Goal: Task Accomplishment & Management: Use online tool/utility

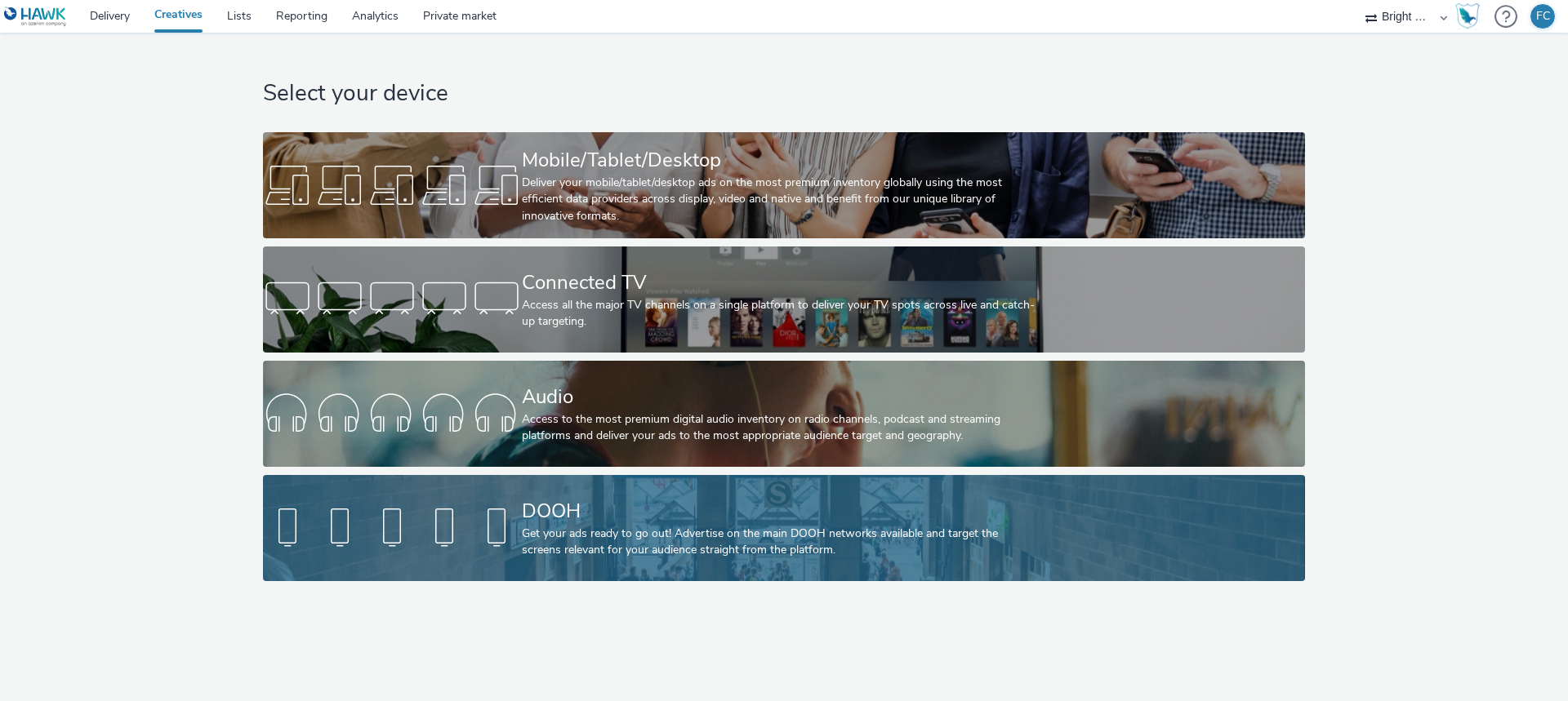
click at [597, 520] on div "DOOH" at bounding box center [781, 510] width 518 height 29
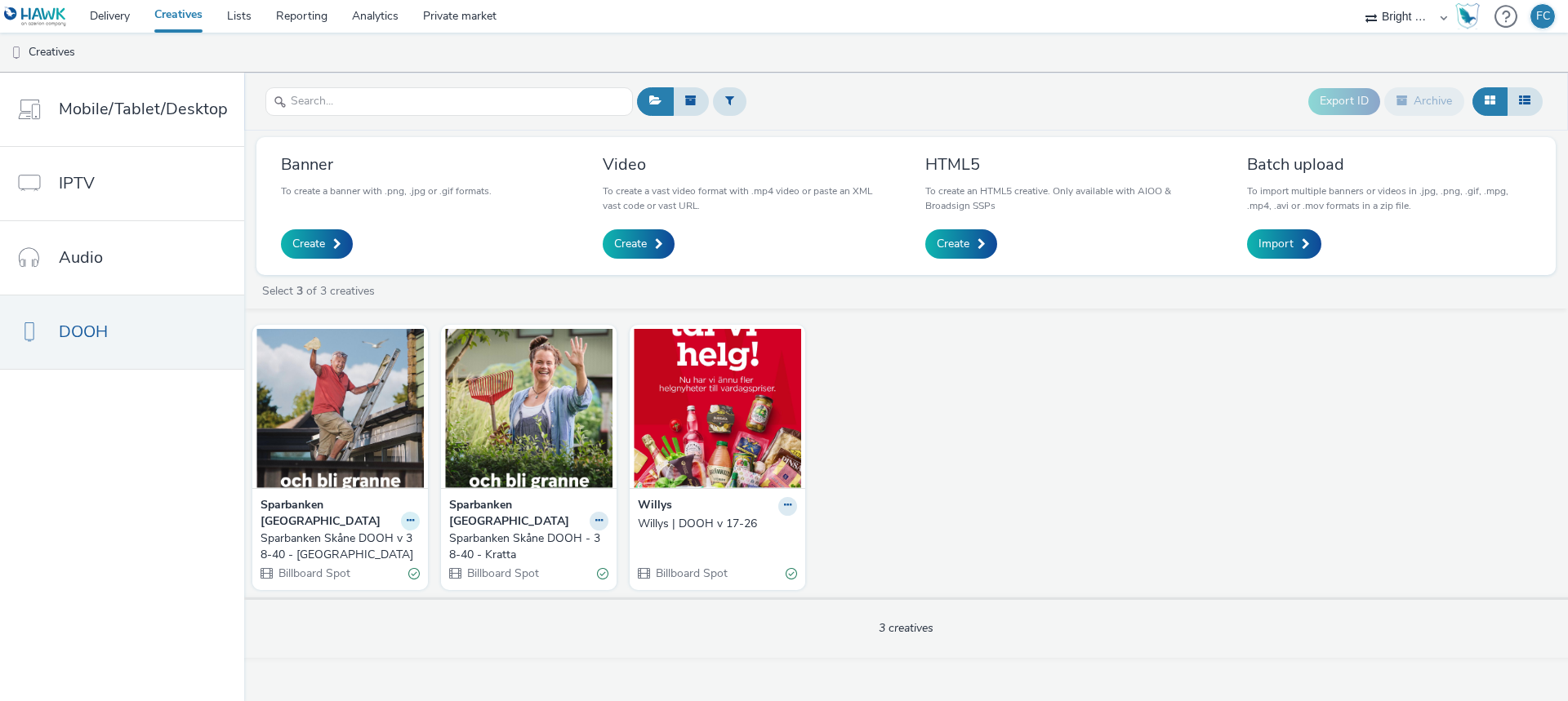
click at [408, 515] on icon at bounding box center [410, 520] width 7 height 10
click at [325, 458] on img at bounding box center [340, 408] width 167 height 159
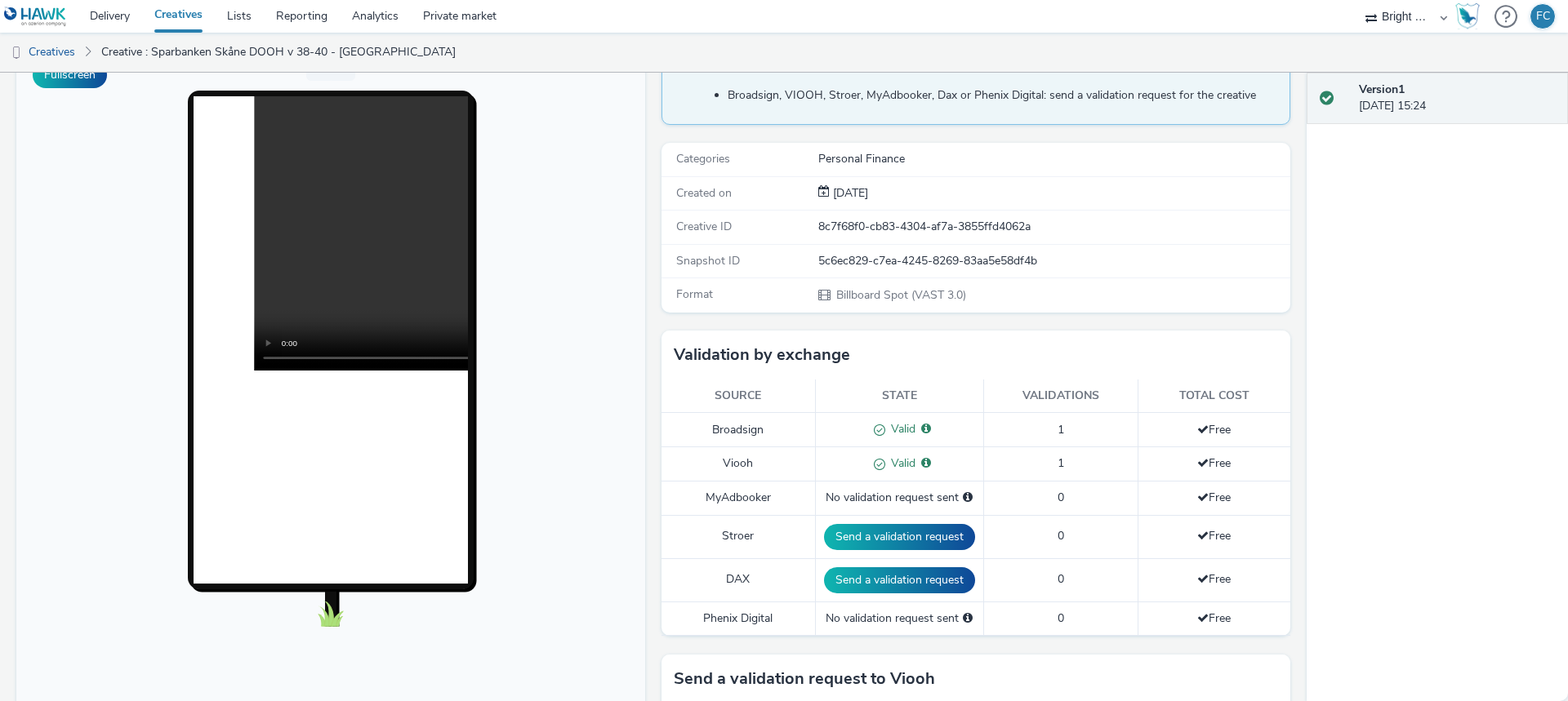
scroll to position [245, 0]
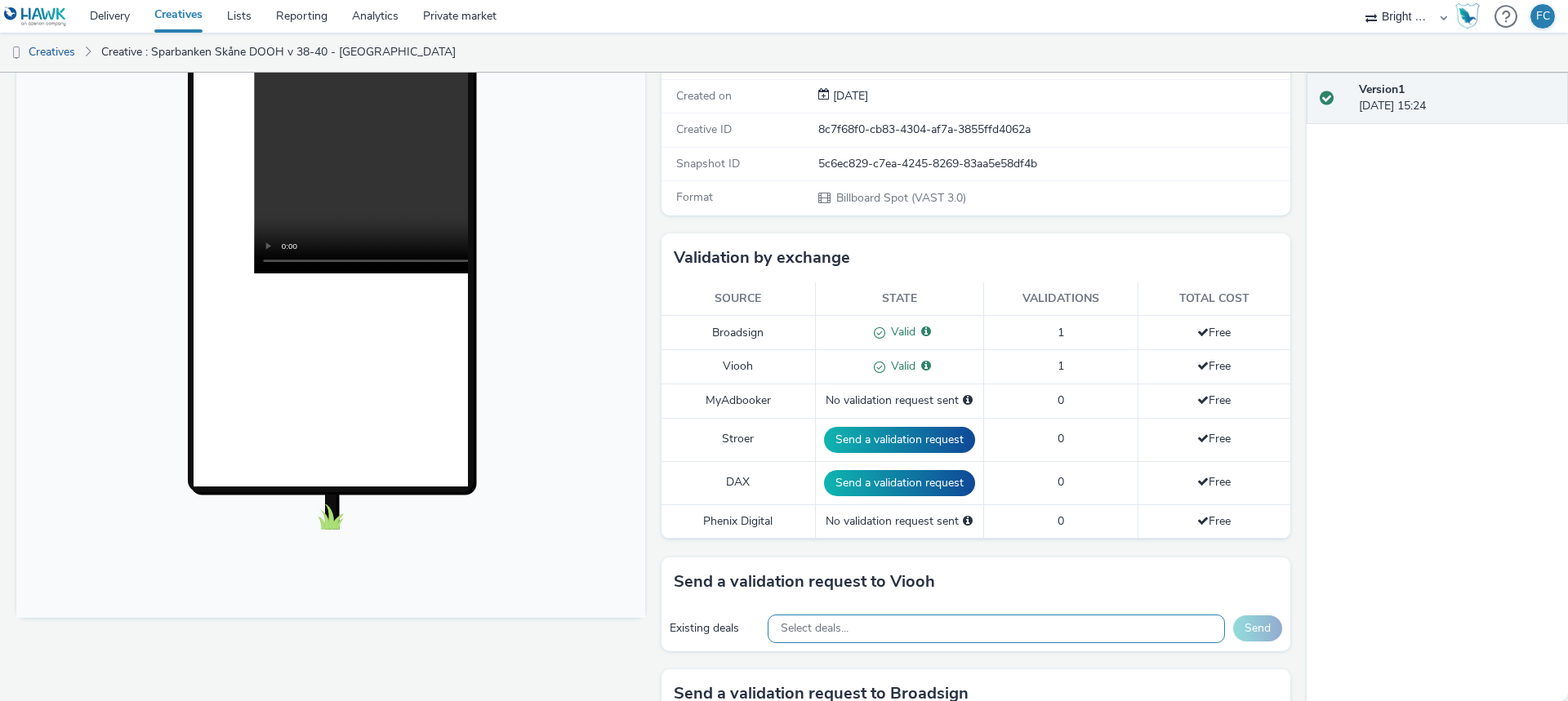
click at [983, 634] on div "Select deals..." at bounding box center [996, 628] width 457 height 29
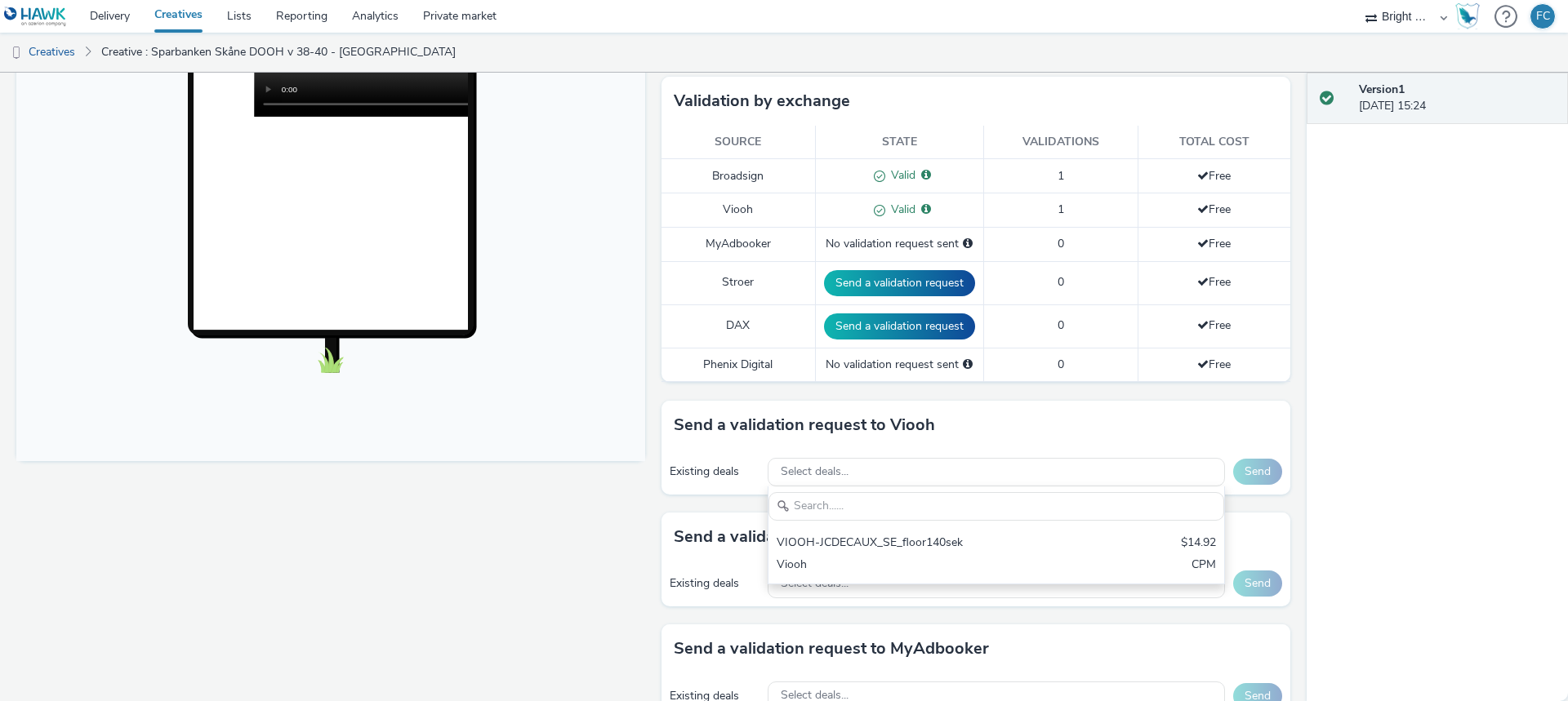
scroll to position [408, 0]
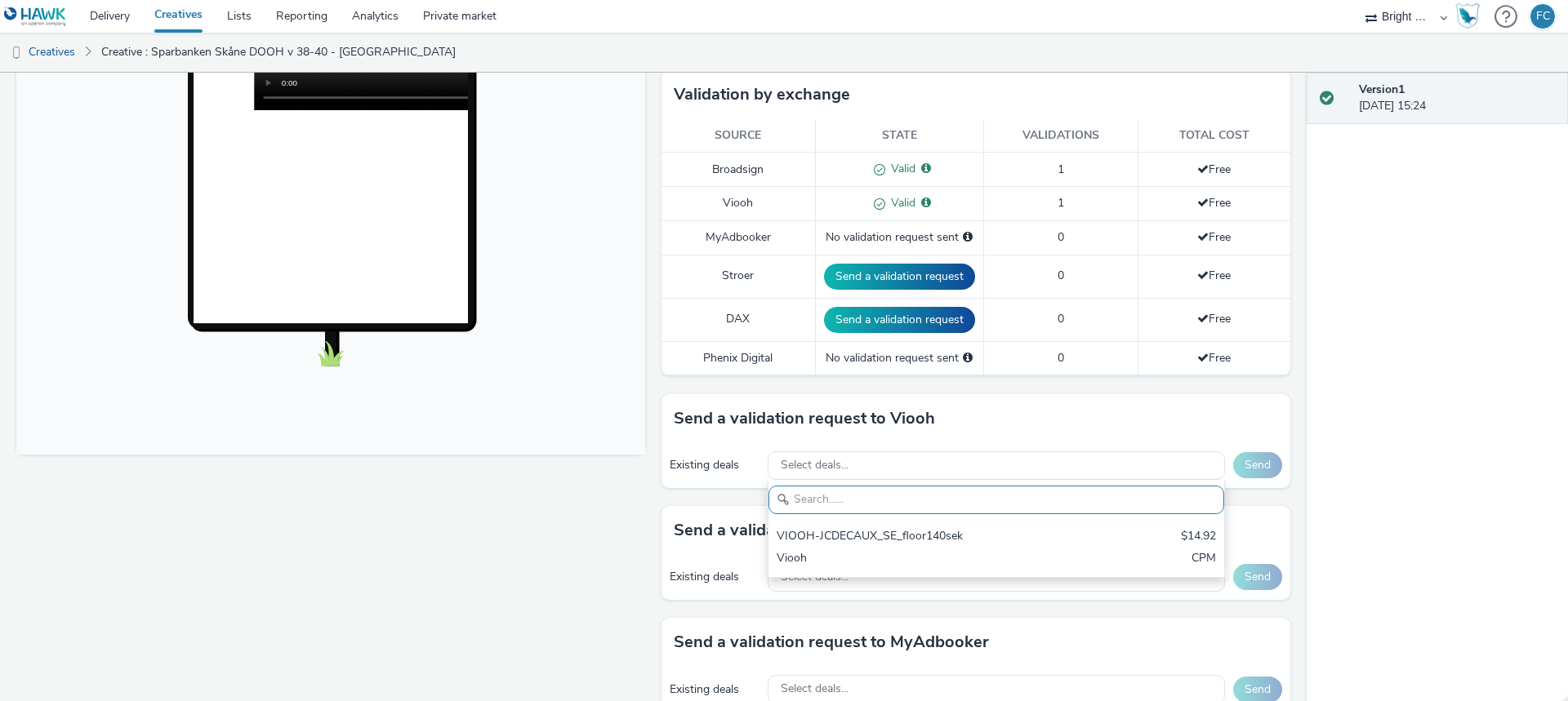
click at [1426, 449] on div "Version 1 [DATE] 15:24" at bounding box center [1438, 387] width 262 height 629
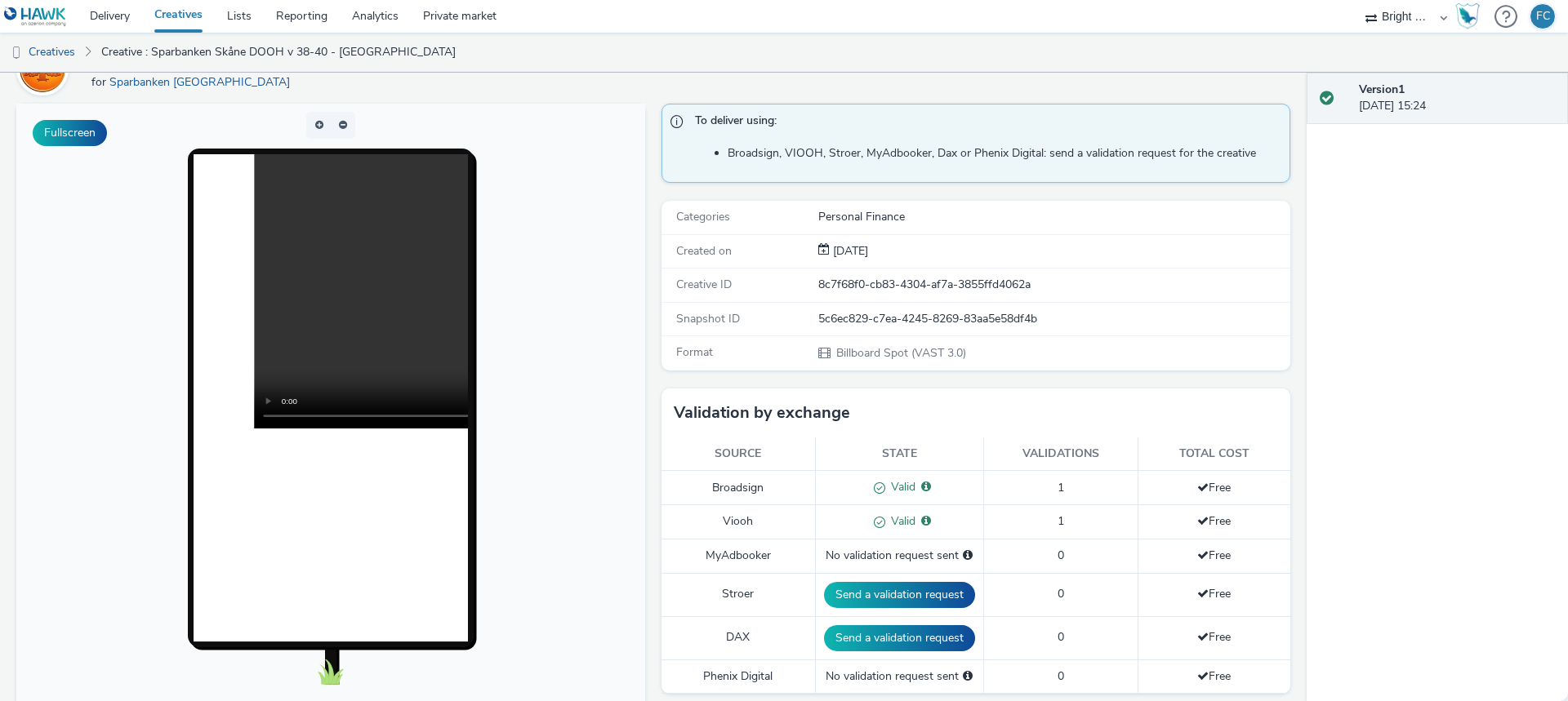
scroll to position [0, 0]
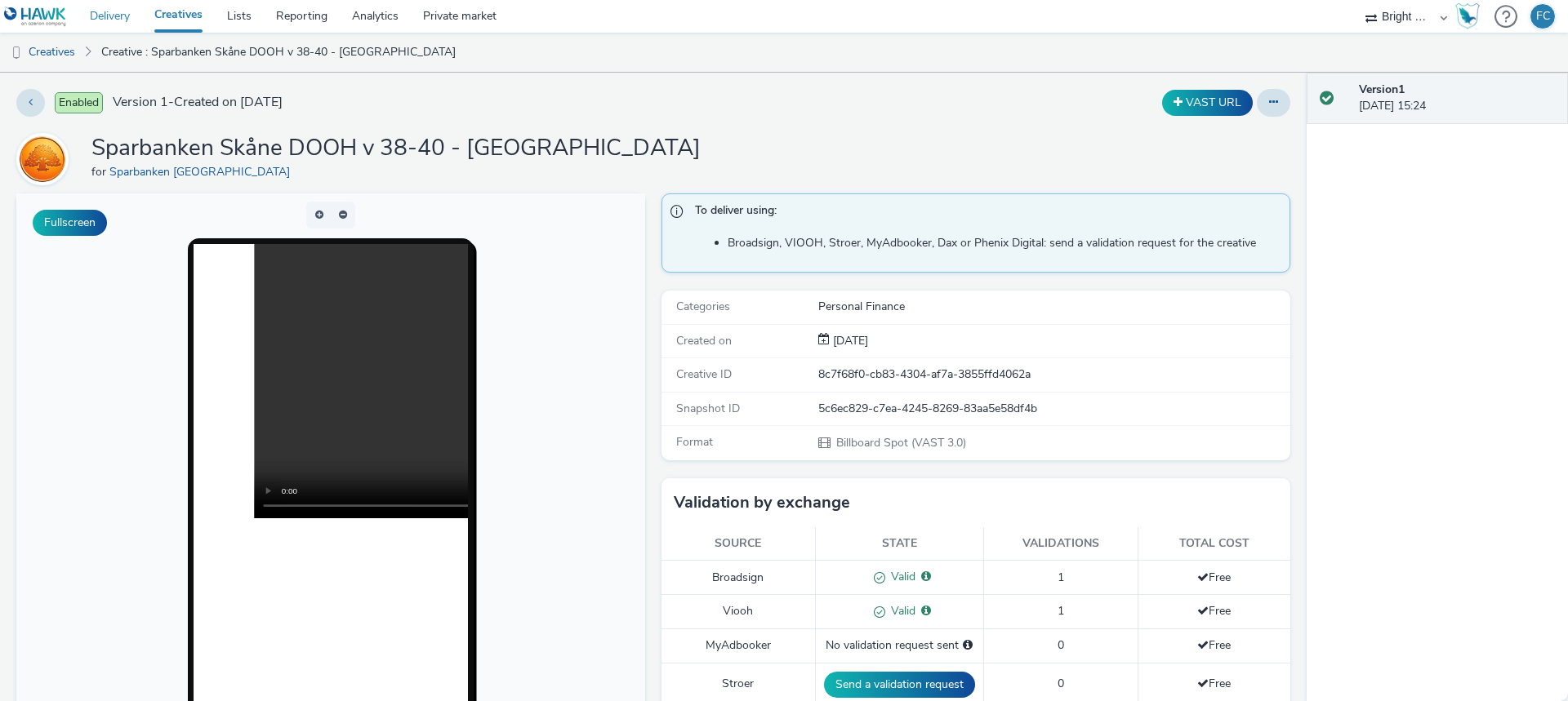
click at [122, 18] on link "Delivery" at bounding box center [110, 16] width 64 height 33
